Goal: Task Accomplishment & Management: Complete application form

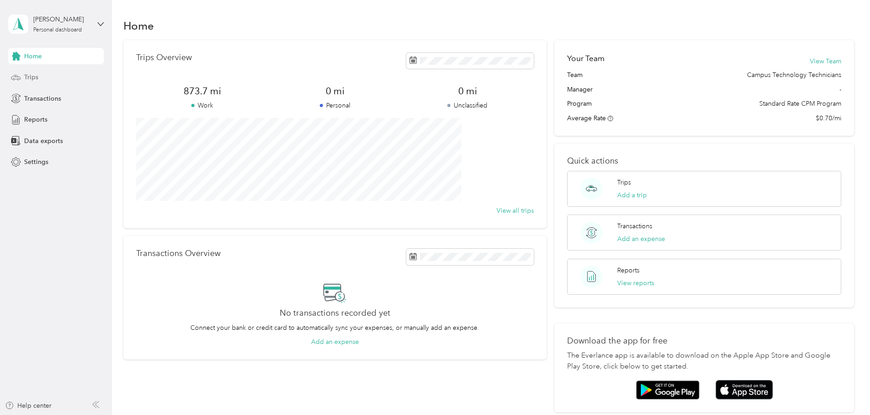
click at [39, 75] on div "Trips" at bounding box center [56, 77] width 96 height 16
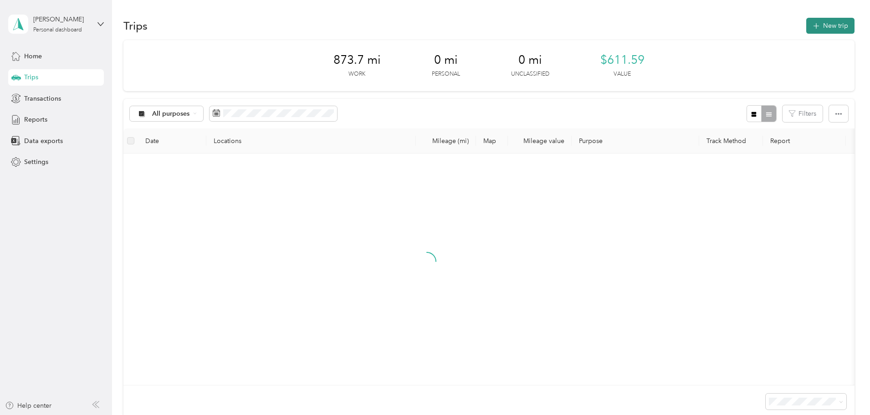
click at [806, 26] on button "New trip" at bounding box center [830, 26] width 48 height 16
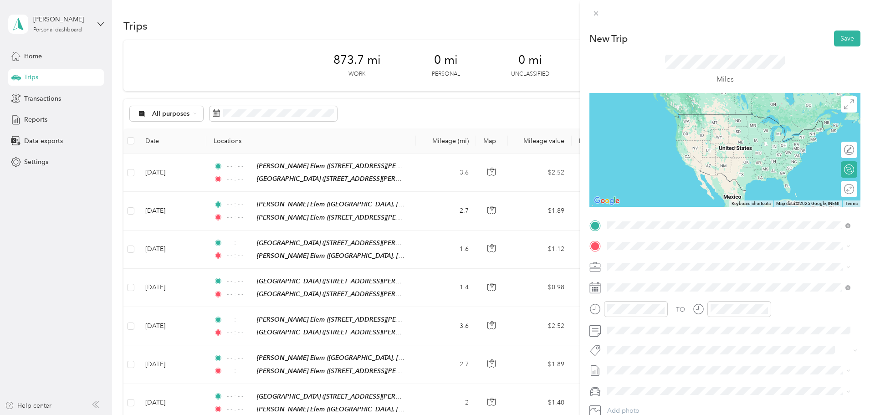
click at [722, 272] on span "[STREET_ADDRESS][PERSON_NAME][US_STATE]" at bounding box center [695, 275] width 142 height 8
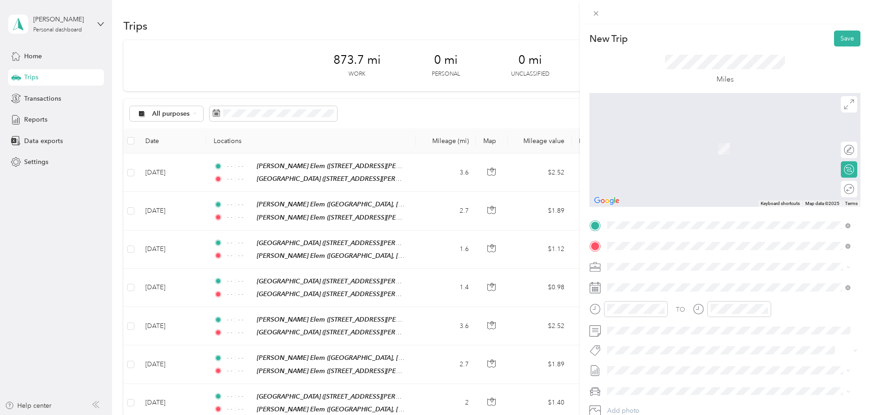
click at [698, 337] on li "TEAM [PERSON_NAME][GEOGRAPHIC_DATA] [STREET_ADDRESS][PERSON_NAME][US_STATE]" at bounding box center [729, 353] width 250 height 32
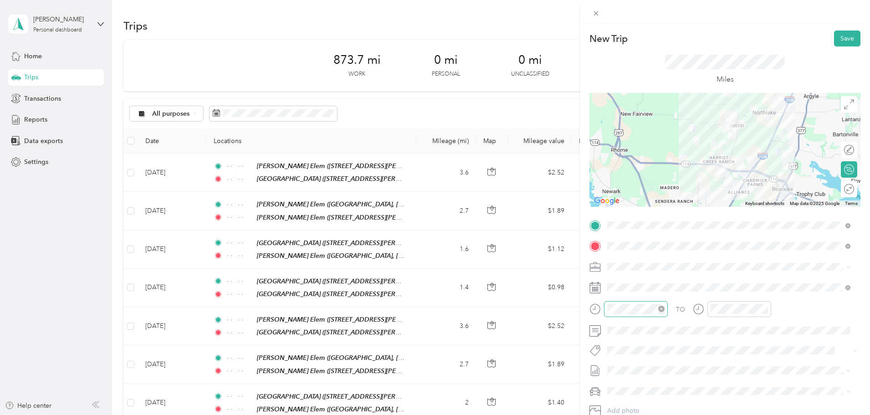
click at [665, 309] on icon "close-circle" at bounding box center [661, 309] width 6 height 6
drag, startPoint x: 767, startPoint y: 309, endPoint x: 759, endPoint y: 295, distance: 15.9
click at [765, 309] on icon "close-circle" at bounding box center [765, 309] width 6 height 6
click at [851, 36] on button "Save" at bounding box center [847, 39] width 26 height 16
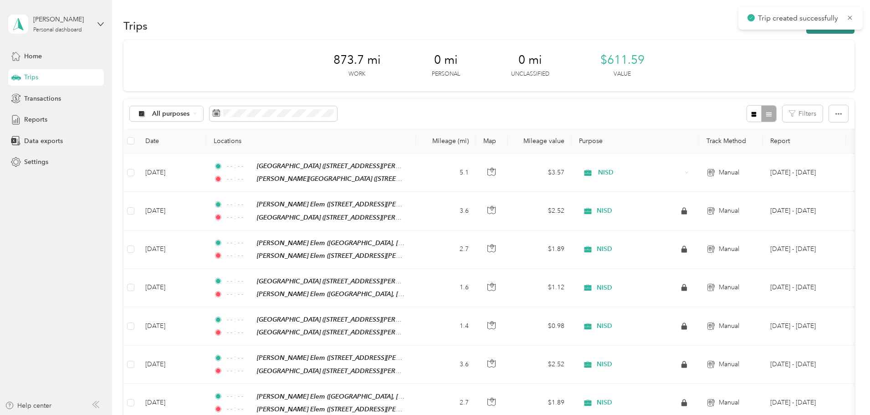
click at [806, 33] on button "New trip" at bounding box center [830, 26] width 48 height 16
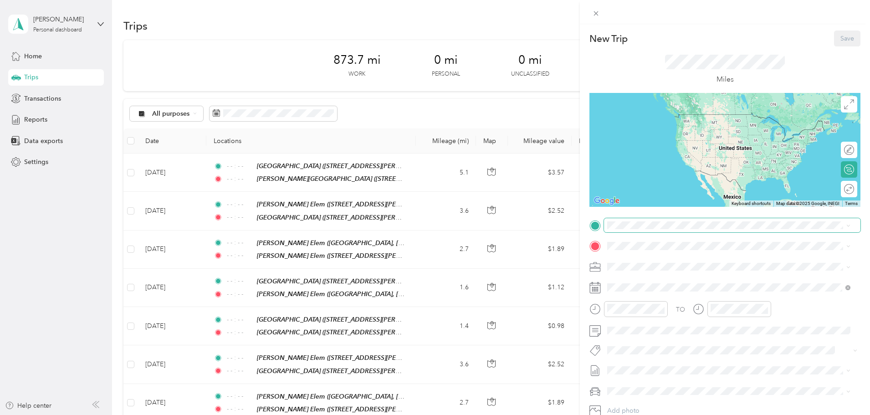
click at [652, 231] on span at bounding box center [732, 225] width 256 height 15
click at [687, 327] on strong "[PERSON_NAME][GEOGRAPHIC_DATA]" at bounding box center [717, 326] width 122 height 8
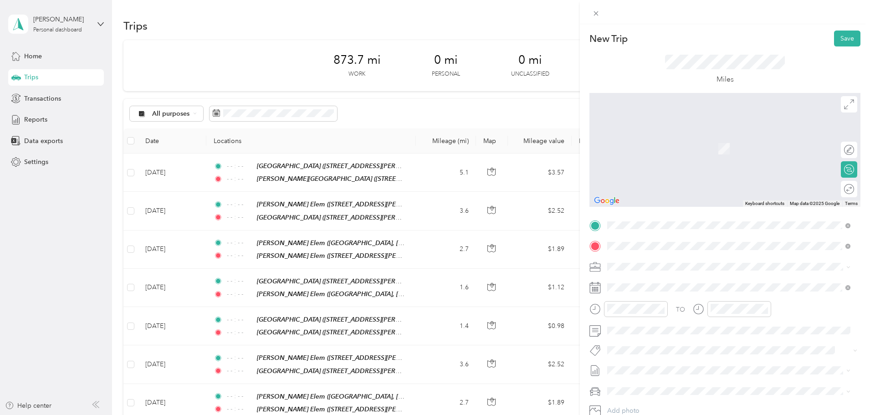
click at [692, 292] on span "[GEOGRAPHIC_DATA], [US_STATE], [GEOGRAPHIC_DATA]" at bounding box center [710, 295] width 172 height 8
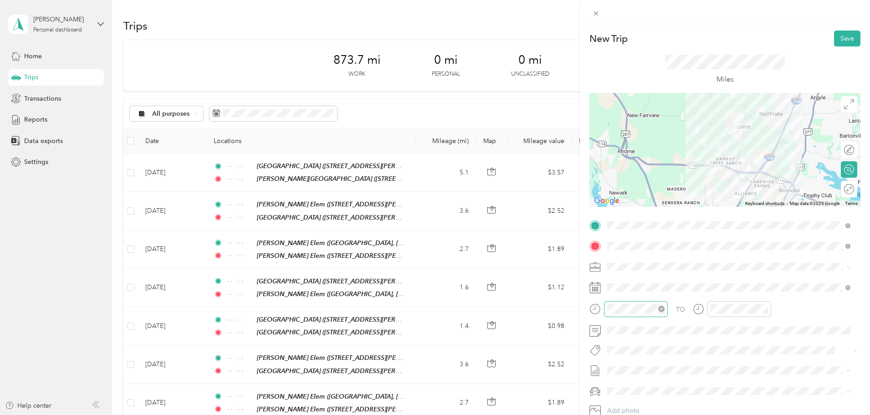
click at [663, 310] on icon "close-circle" at bounding box center [661, 309] width 6 height 6
click at [766, 308] on icon "close-circle" at bounding box center [765, 309] width 6 height 6
click at [838, 42] on button "Save" at bounding box center [847, 39] width 26 height 16
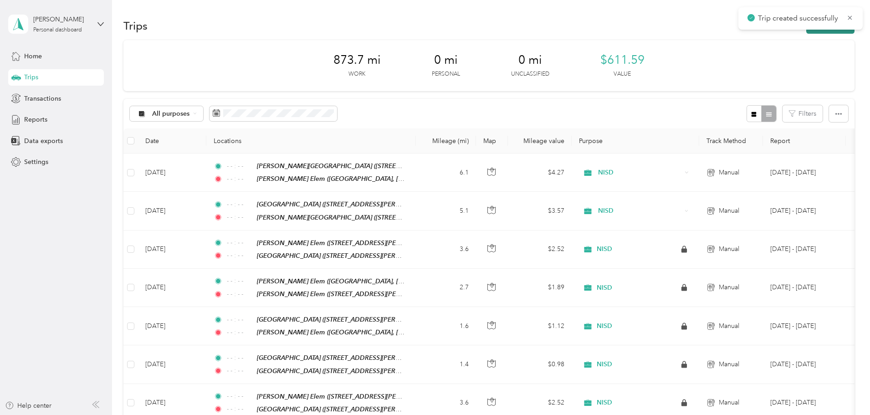
click at [806, 32] on button "New trip" at bounding box center [830, 26] width 48 height 16
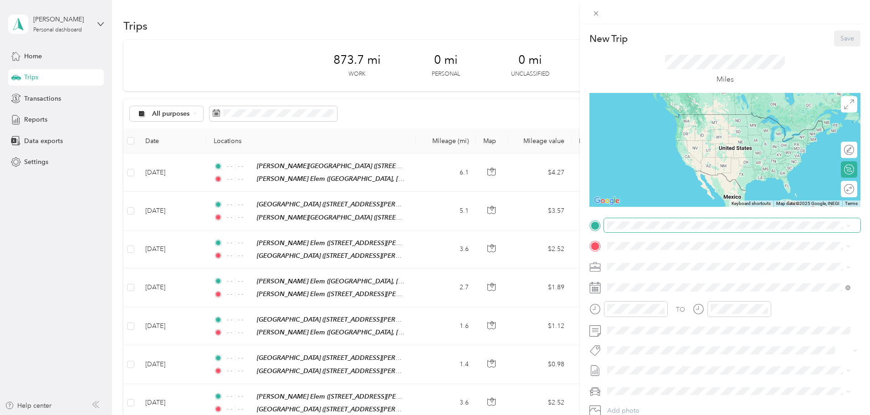
click at [633, 220] on span at bounding box center [732, 225] width 256 height 15
click at [697, 272] on span "[GEOGRAPHIC_DATA], [US_STATE], [GEOGRAPHIC_DATA]" at bounding box center [710, 275] width 172 height 8
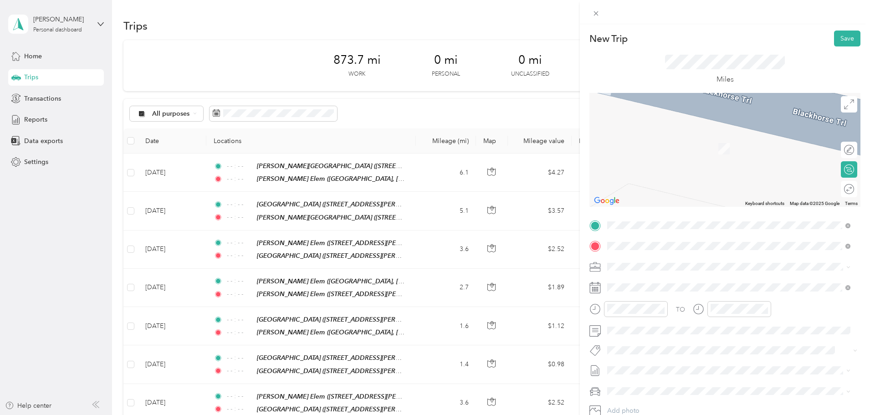
click at [656, 281] on strong "[PERSON_NAME] Elem" at bounding box center [691, 284] width 71 height 8
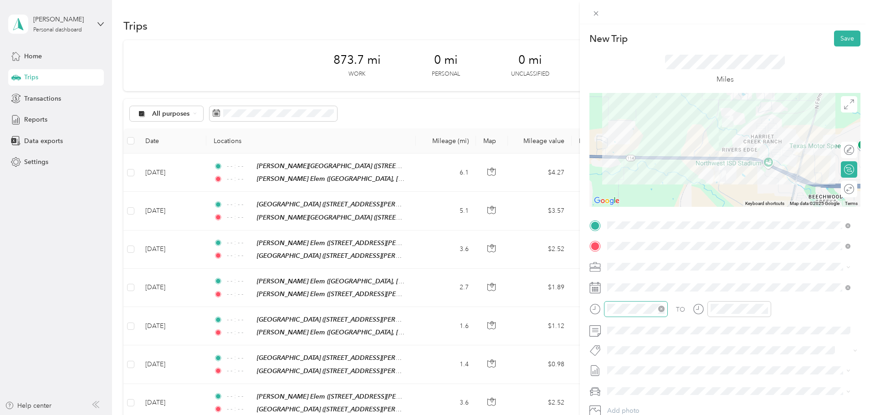
click at [661, 310] on icon "close-circle" at bounding box center [661, 309] width 6 height 6
click at [763, 309] on icon "close-circle" at bounding box center [765, 309] width 6 height 6
click at [835, 38] on button "Save" at bounding box center [847, 39] width 26 height 16
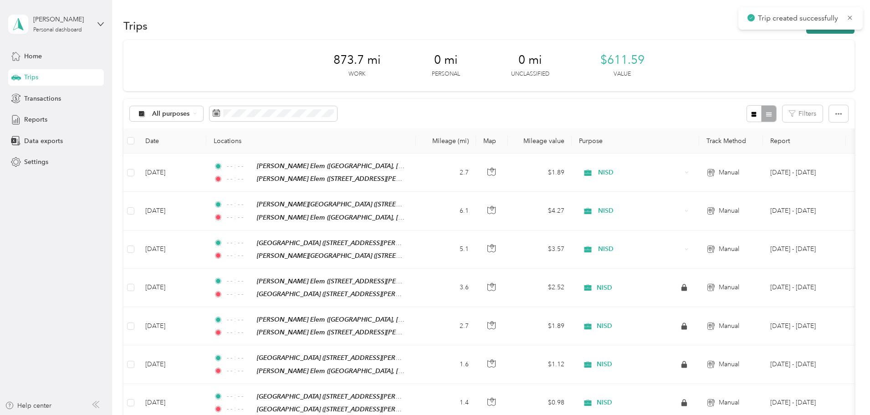
click at [806, 33] on button "New trip" at bounding box center [830, 26] width 48 height 16
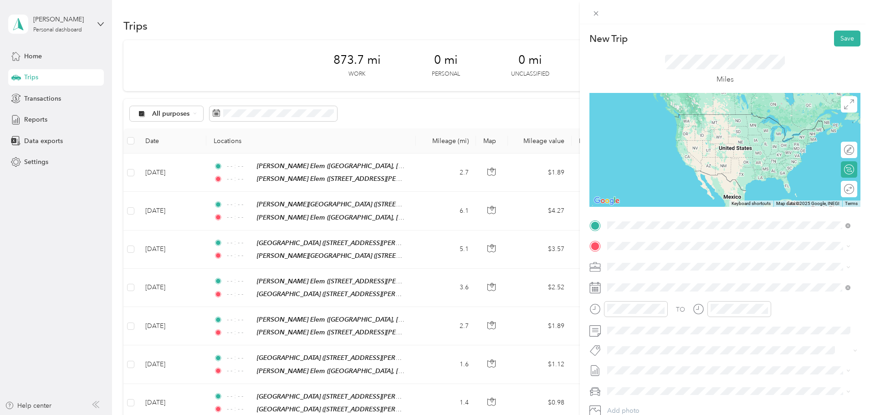
click at [728, 262] on div "TEAM [PERSON_NAME] Elem" at bounding box center [695, 262] width 142 height 11
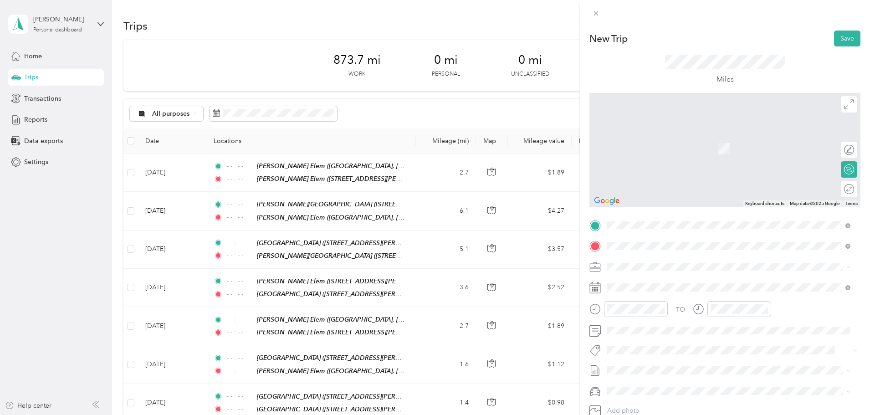
click at [715, 292] on span "[STREET_ADDRESS][PERSON_NAME][US_STATE]" at bounding box center [695, 295] width 142 height 8
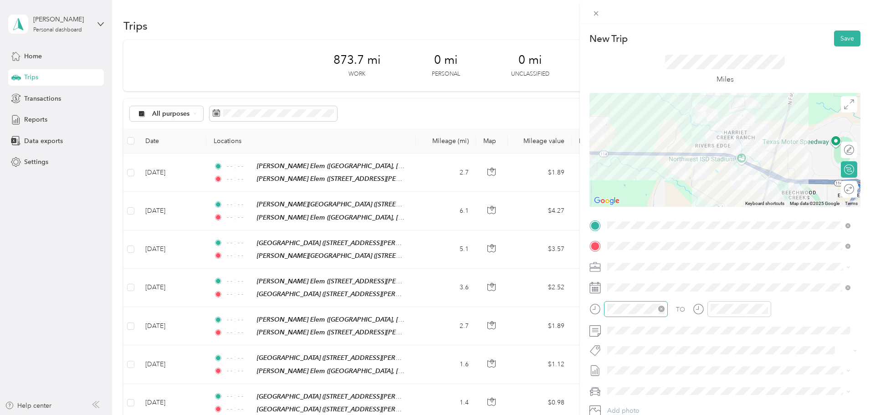
click at [664, 310] on icon "close-circle" at bounding box center [661, 309] width 6 height 6
click at [766, 309] on icon "close-circle" at bounding box center [765, 309] width 6 height 6
click at [835, 41] on button "Save" at bounding box center [847, 39] width 26 height 16
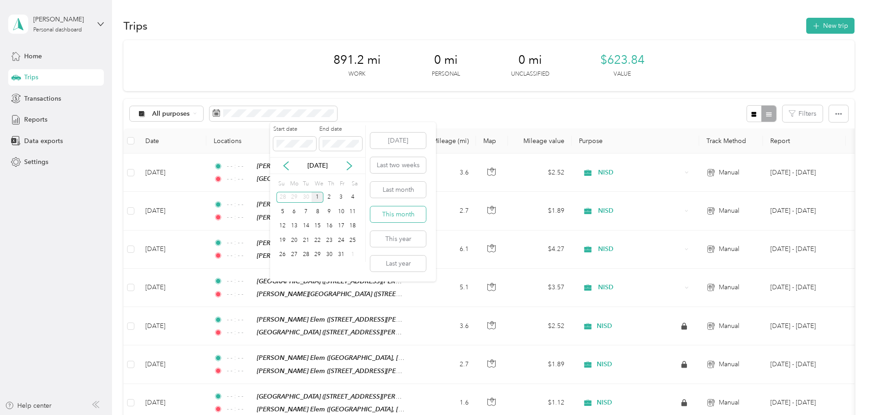
click at [404, 212] on button "This month" at bounding box center [398, 214] width 56 height 16
